Goal: Find contact information: Find contact information

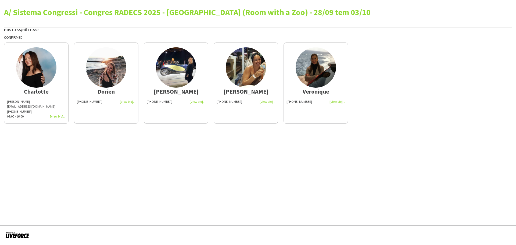
drag, startPoint x: 50, startPoint y: 93, endPoint x: 23, endPoint y: 95, distance: 28.0
click at [23, 95] on app-share-pages-crew-card "Charlotte Charlotte Goeman charlottegoeman@hotmail.com +32472970070 09:00 - 16:…" at bounding box center [36, 82] width 64 height 81
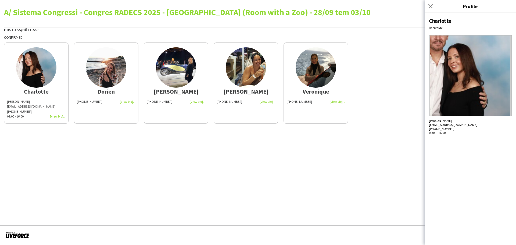
copy div "Charlotte"
drag, startPoint x: 118, startPoint y: 93, endPoint x: 96, endPoint y: 92, distance: 21.8
click at [96, 92] on div "Dorien" at bounding box center [106, 91] width 59 height 5
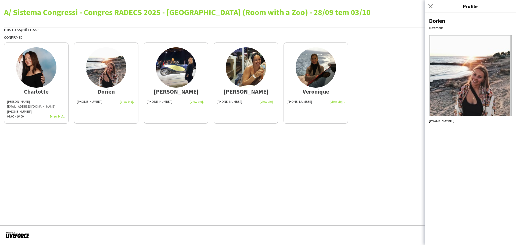
copy div "Dorien"
drag, startPoint x: 188, startPoint y: 91, endPoint x: 170, endPoint y: 92, distance: 17.5
click at [169, 91] on div "Marie" at bounding box center [176, 91] width 59 height 5
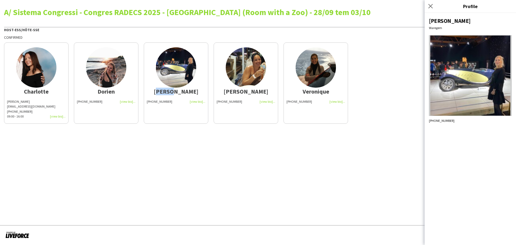
copy div "Marie"
drag, startPoint x: 257, startPoint y: 92, endPoint x: 239, endPoint y: 91, distance: 18.6
click at [239, 91] on div "Sarah" at bounding box center [245, 91] width 59 height 5
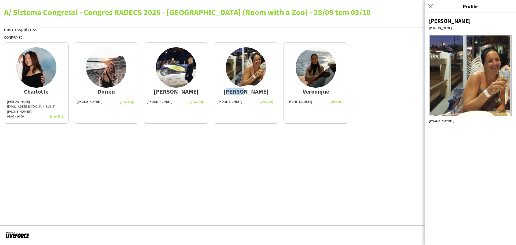
copy div "Sarah"
drag, startPoint x: 330, startPoint y: 91, endPoint x: 301, endPoint y: 93, distance: 29.3
click at [301, 93] on div "Veronique" at bounding box center [315, 91] width 59 height 5
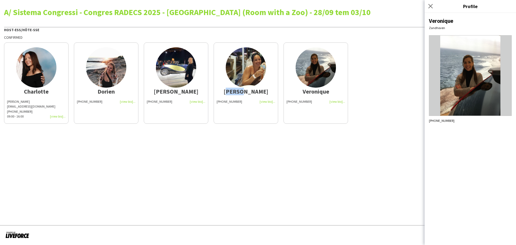
copy div "Veronique"
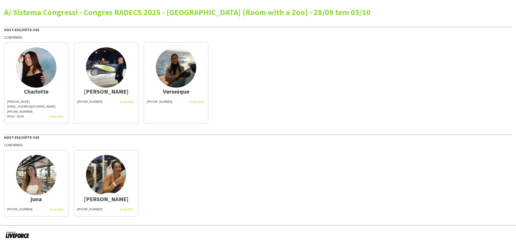
drag, startPoint x: 48, startPoint y: 201, endPoint x: 28, endPoint y: 200, distance: 20.7
click at [28, 200] on div "juna" at bounding box center [36, 198] width 59 height 5
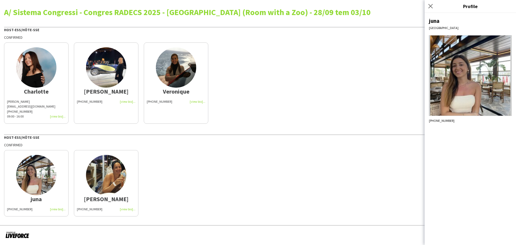
copy div "juna"
drag, startPoint x: 56, startPoint y: 91, endPoint x: 25, endPoint y: 91, distance: 31.2
click at [25, 91] on div "Charlotte" at bounding box center [36, 91] width 59 height 5
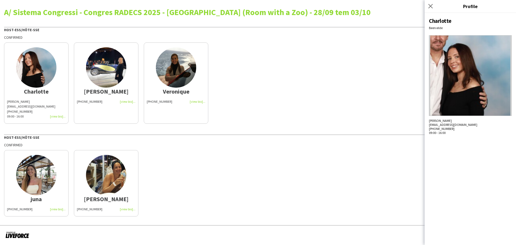
copy div "Charlotte"
